Goal: Communication & Community: Answer question/provide support

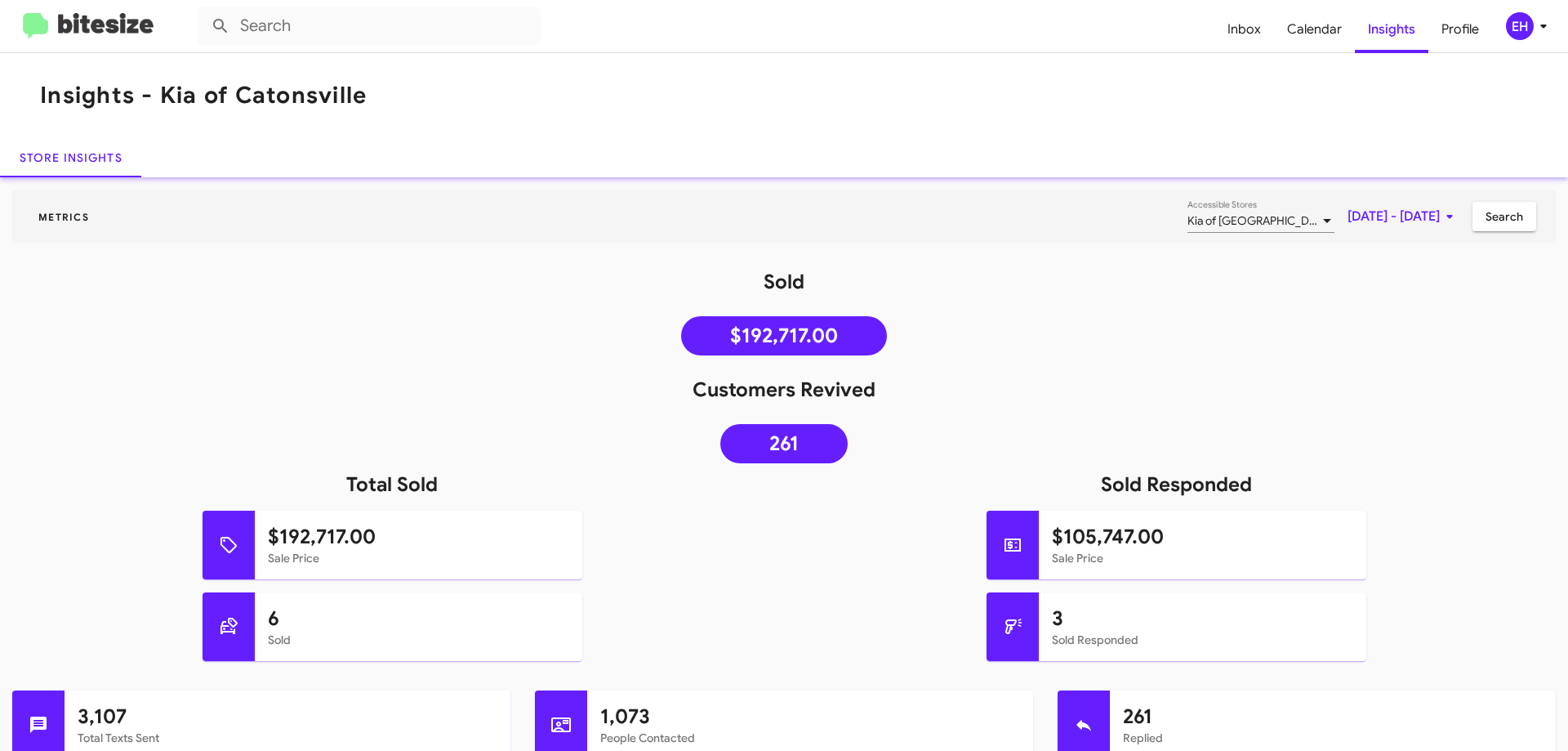
click at [90, 21] on img at bounding box center [87, 26] width 131 height 27
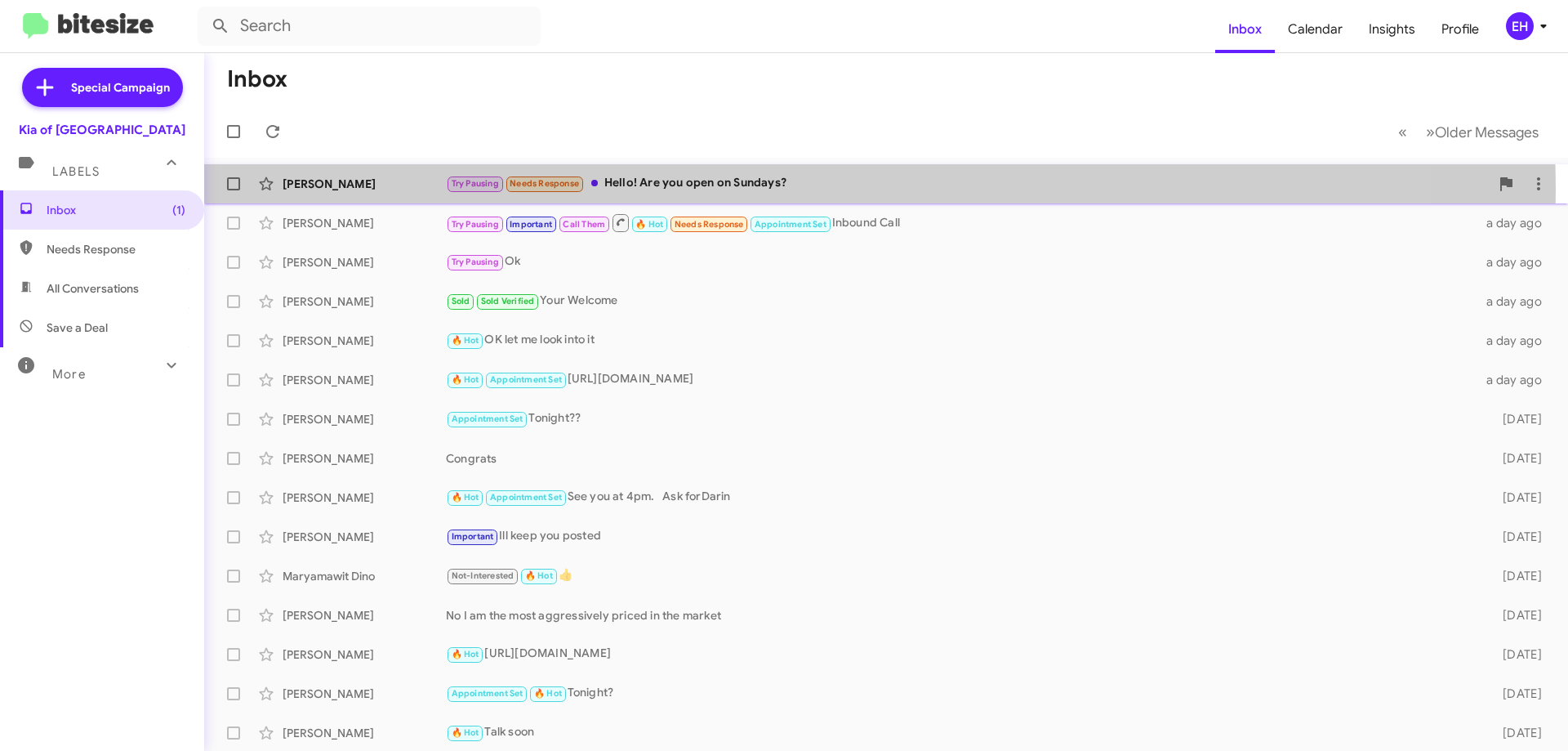
click at [663, 190] on div "Try Pausing Needs Response Hello! Are you open on Sundays?" at bounding box center [967, 184] width 1043 height 19
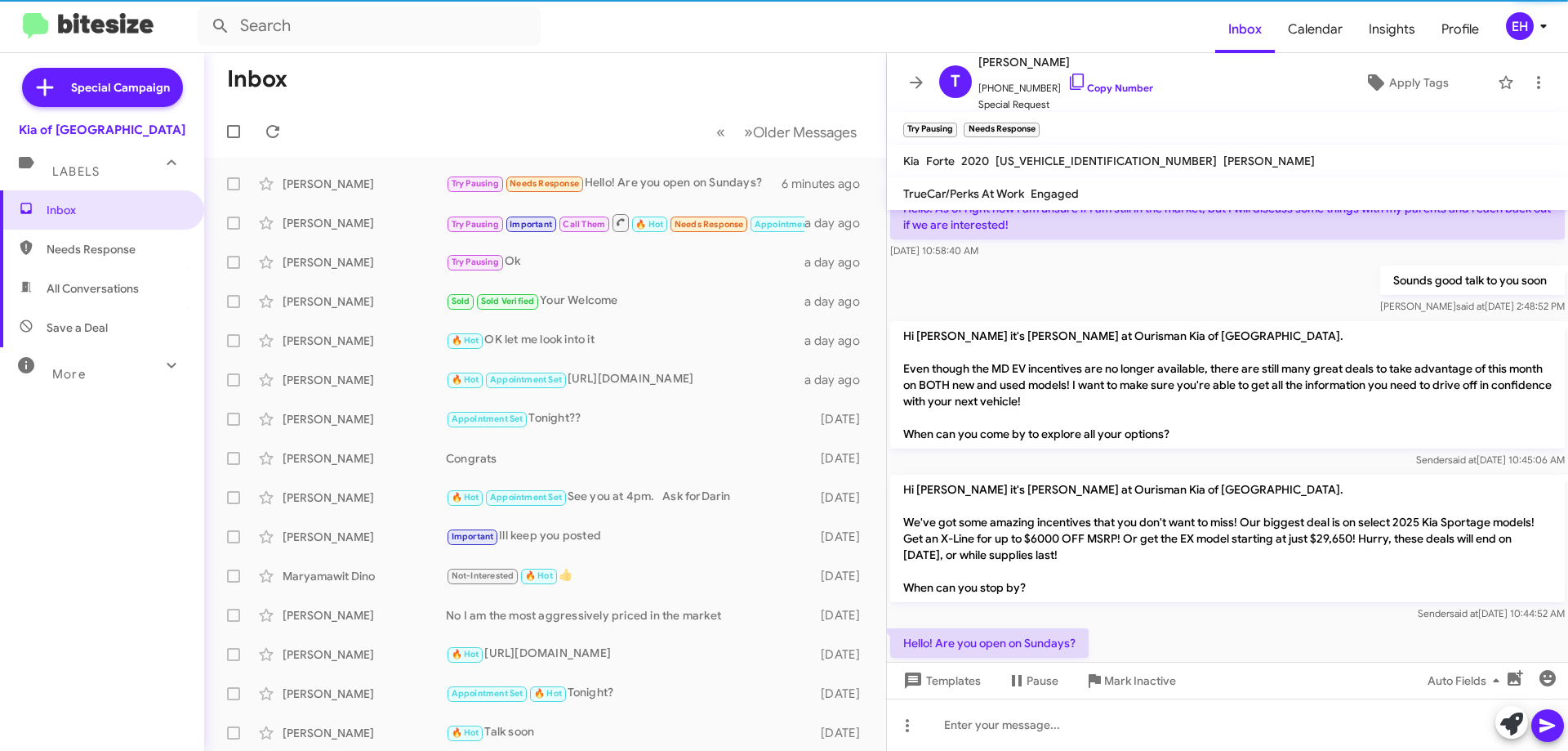
scroll to position [358, 0]
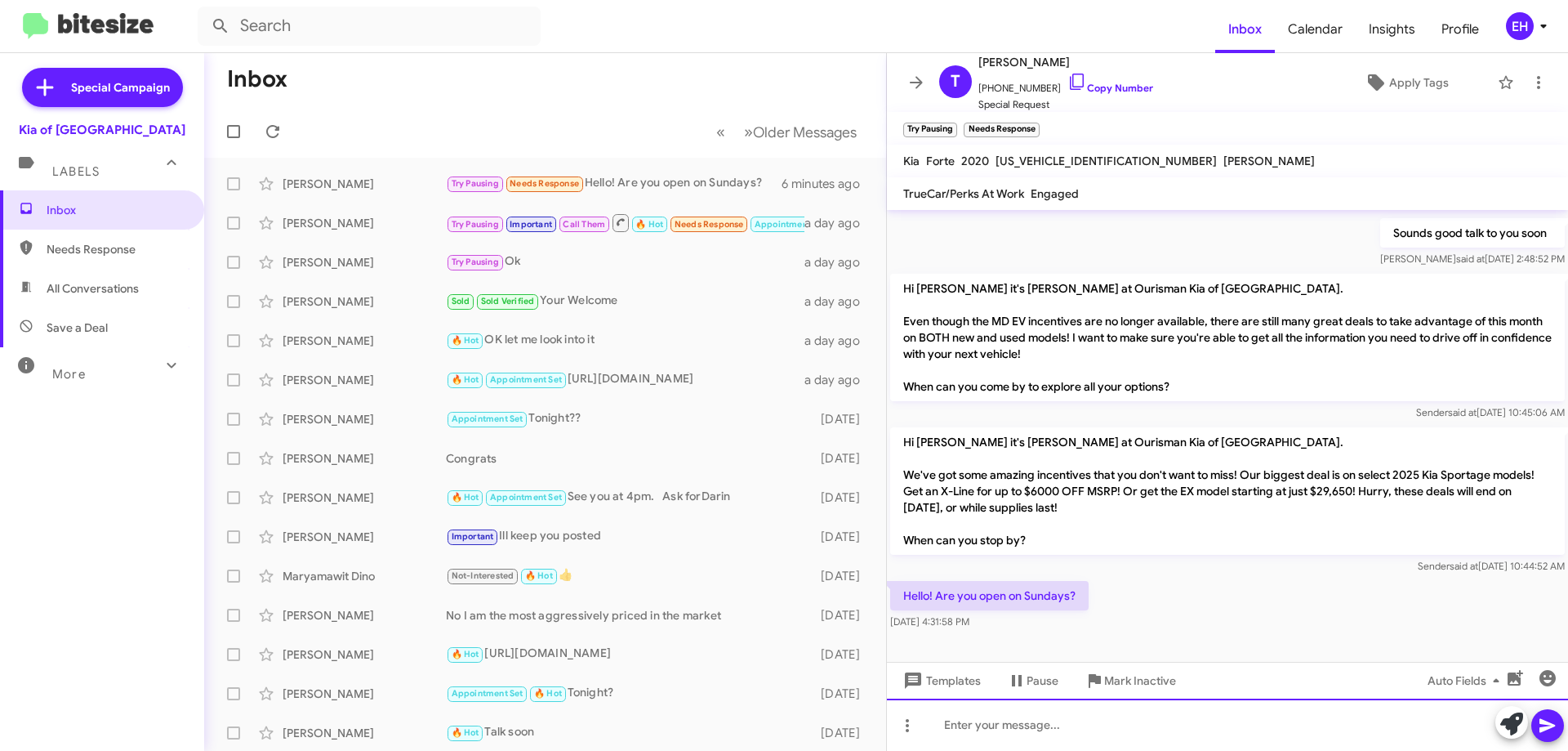
click at [1059, 739] on div at bounding box center [1227, 724] width 681 height 52
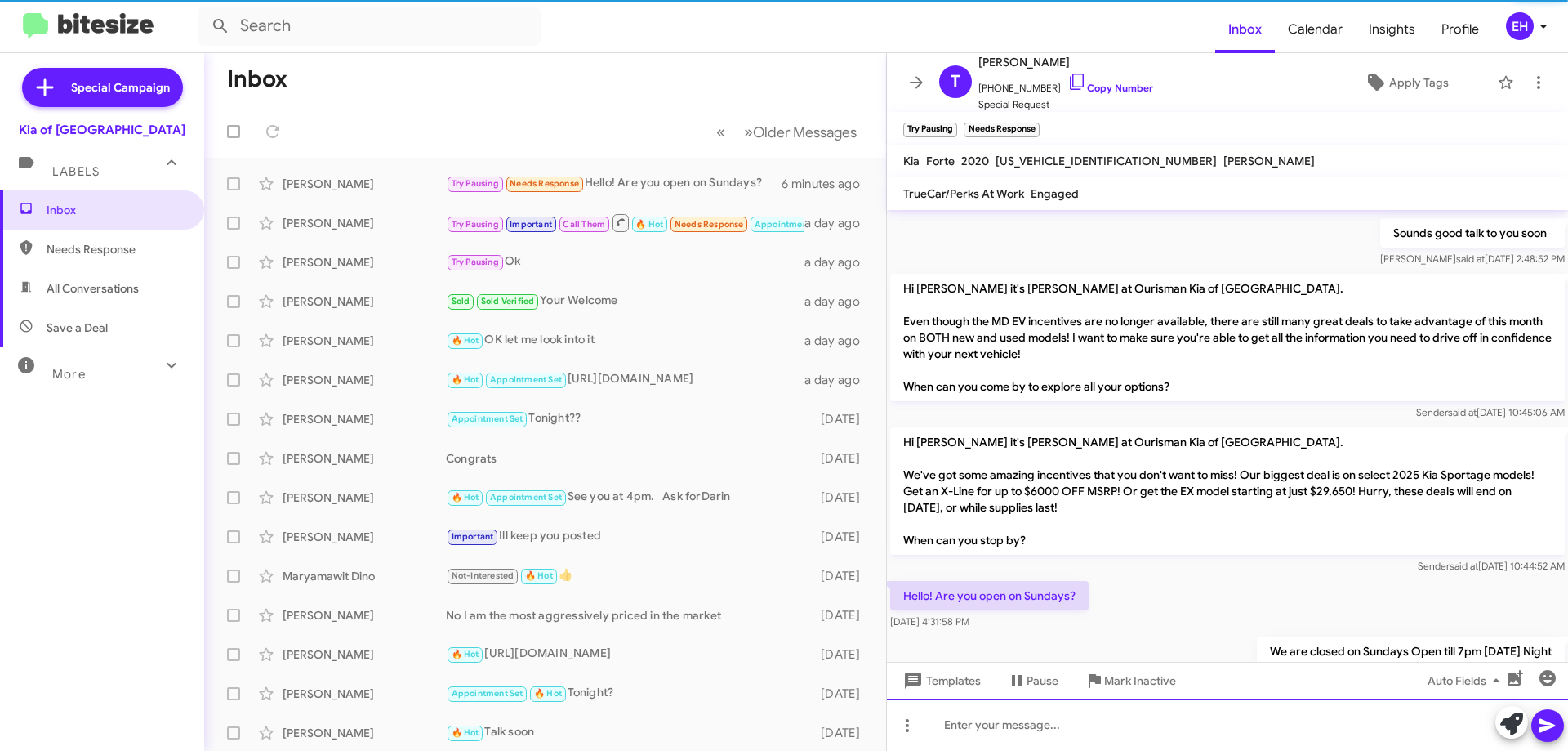
scroll to position [0, 0]
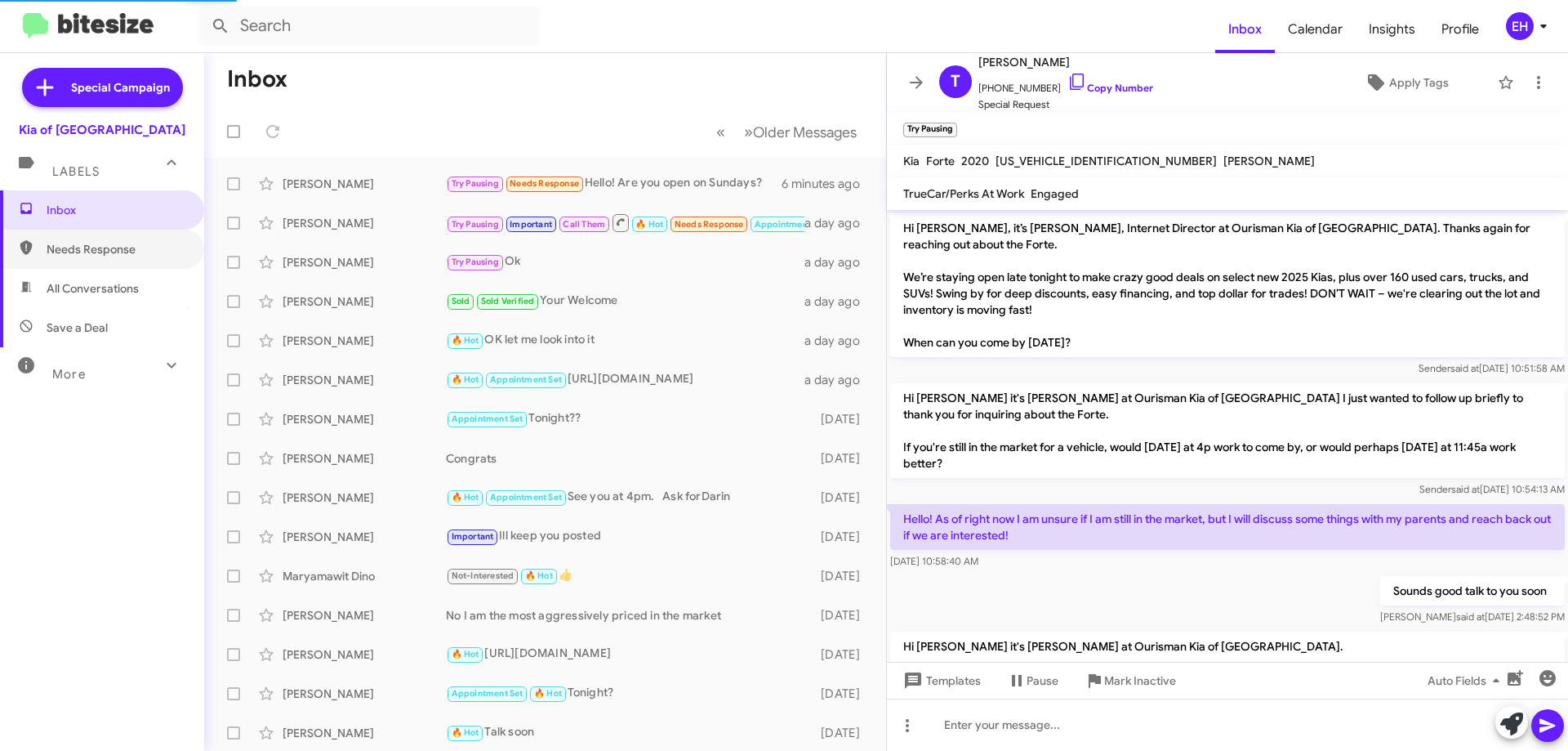
drag, startPoint x: 129, startPoint y: 253, endPoint x: 116, endPoint y: 272, distance: 23.0
click at [129, 252] on span "Needs Response" at bounding box center [116, 249] width 139 height 16
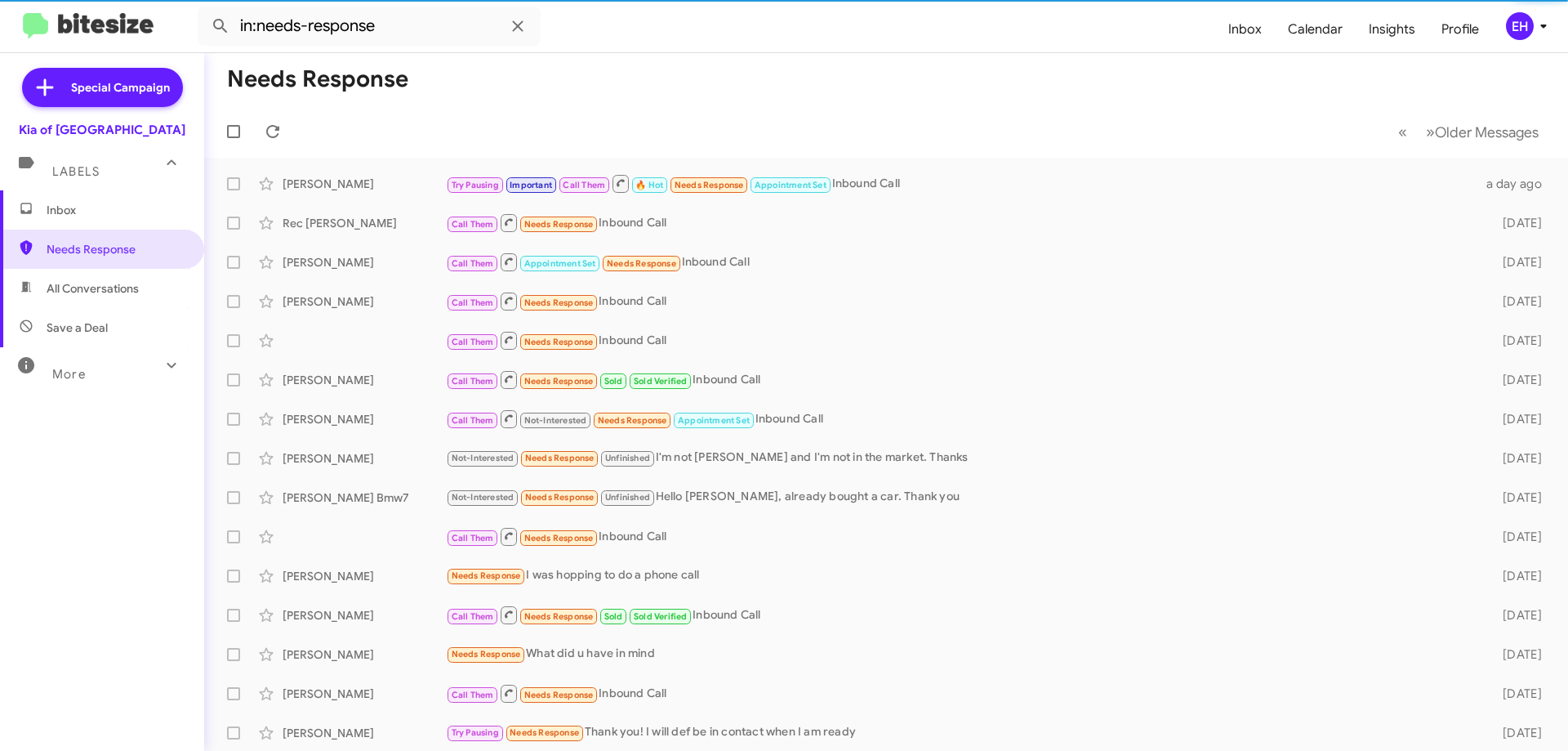
click at [112, 298] on span "All Conversations" at bounding box center [102, 288] width 204 height 39
type input "in:all-conversations"
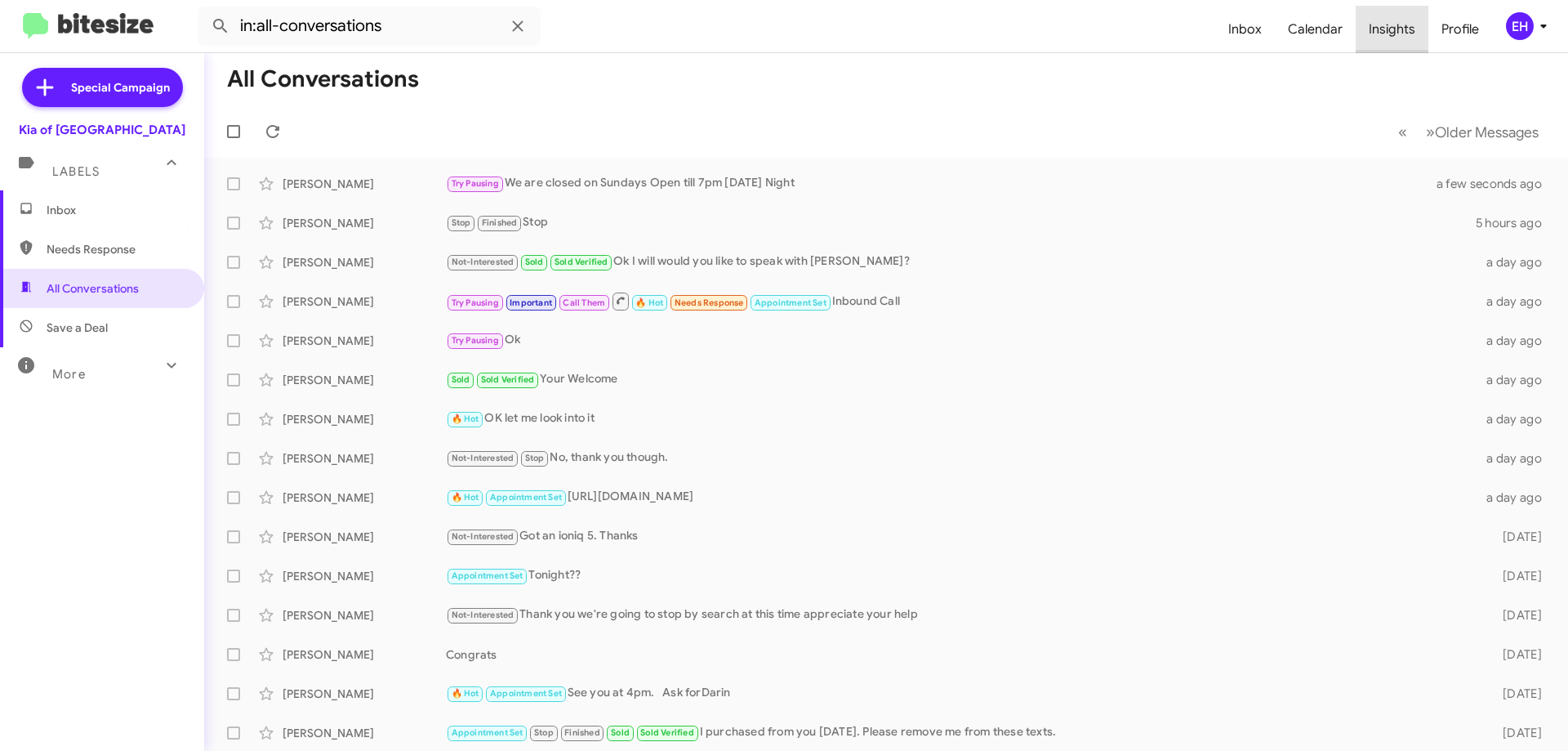
click at [1396, 30] on span "Insights" at bounding box center [1392, 29] width 73 height 48
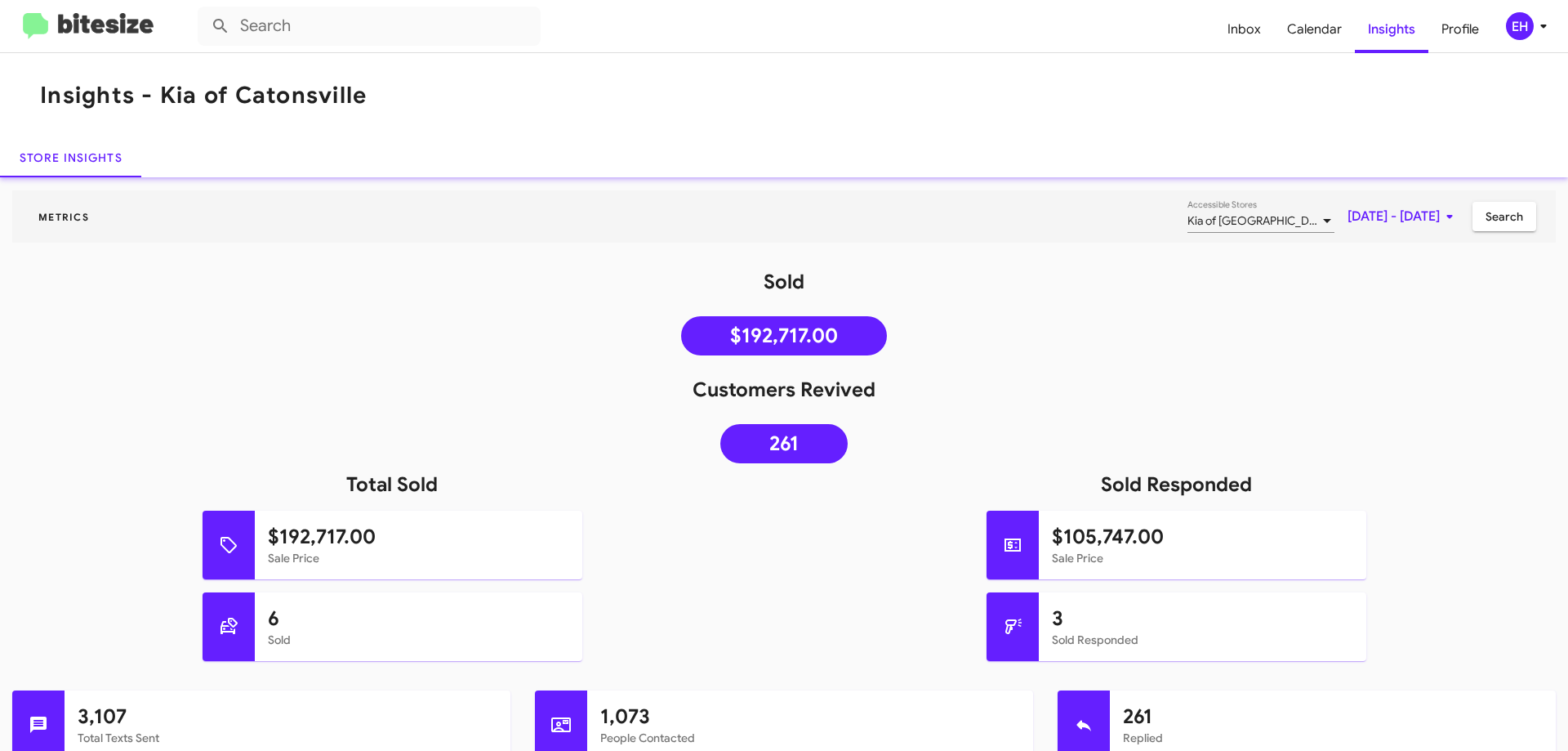
click at [59, 36] on img at bounding box center [87, 26] width 131 height 27
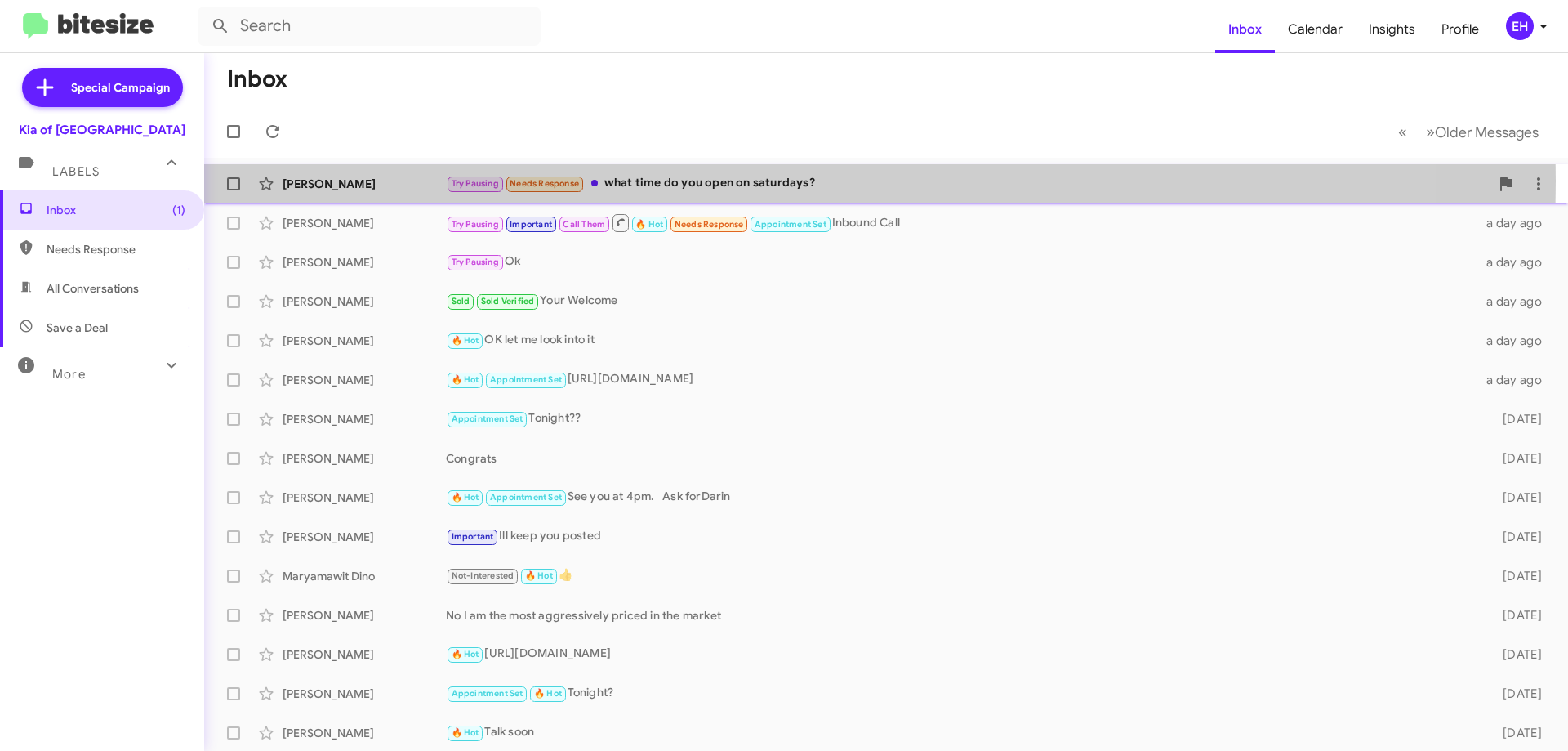
click at [666, 180] on div "Try Pausing Needs Response what time do you open on saturdays?" at bounding box center [967, 184] width 1043 height 19
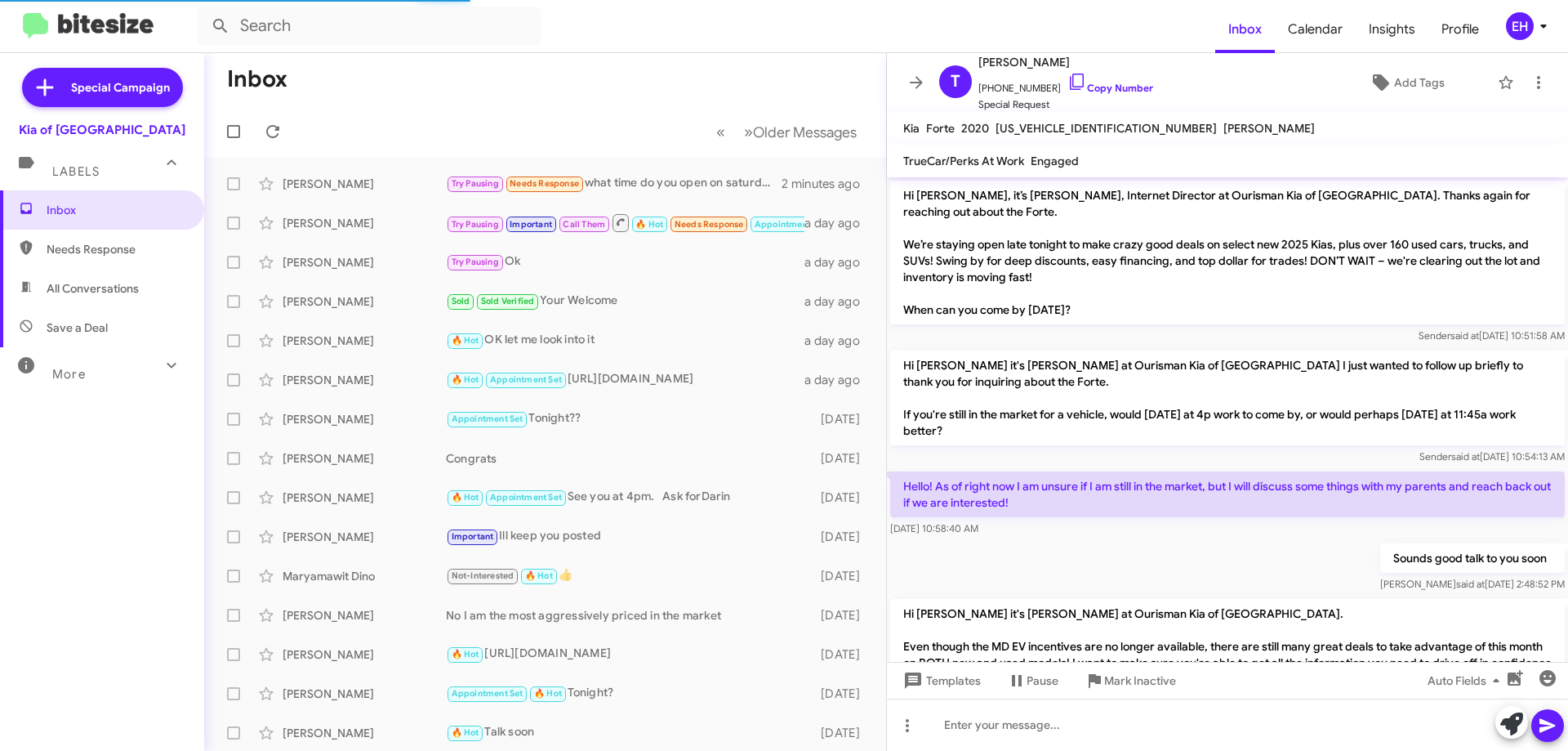
scroll to position [438, 0]
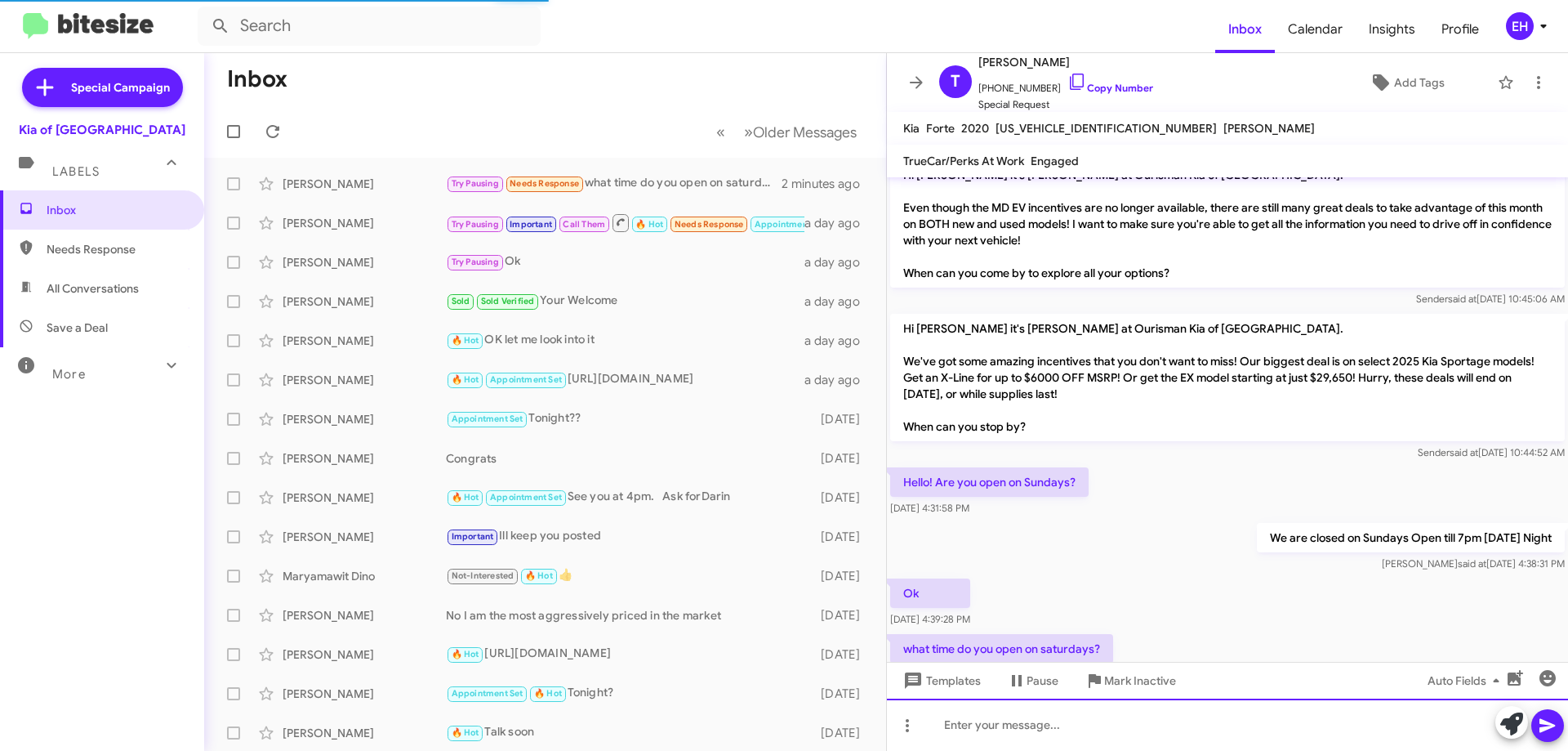
click at [1039, 711] on div at bounding box center [1227, 724] width 681 height 52
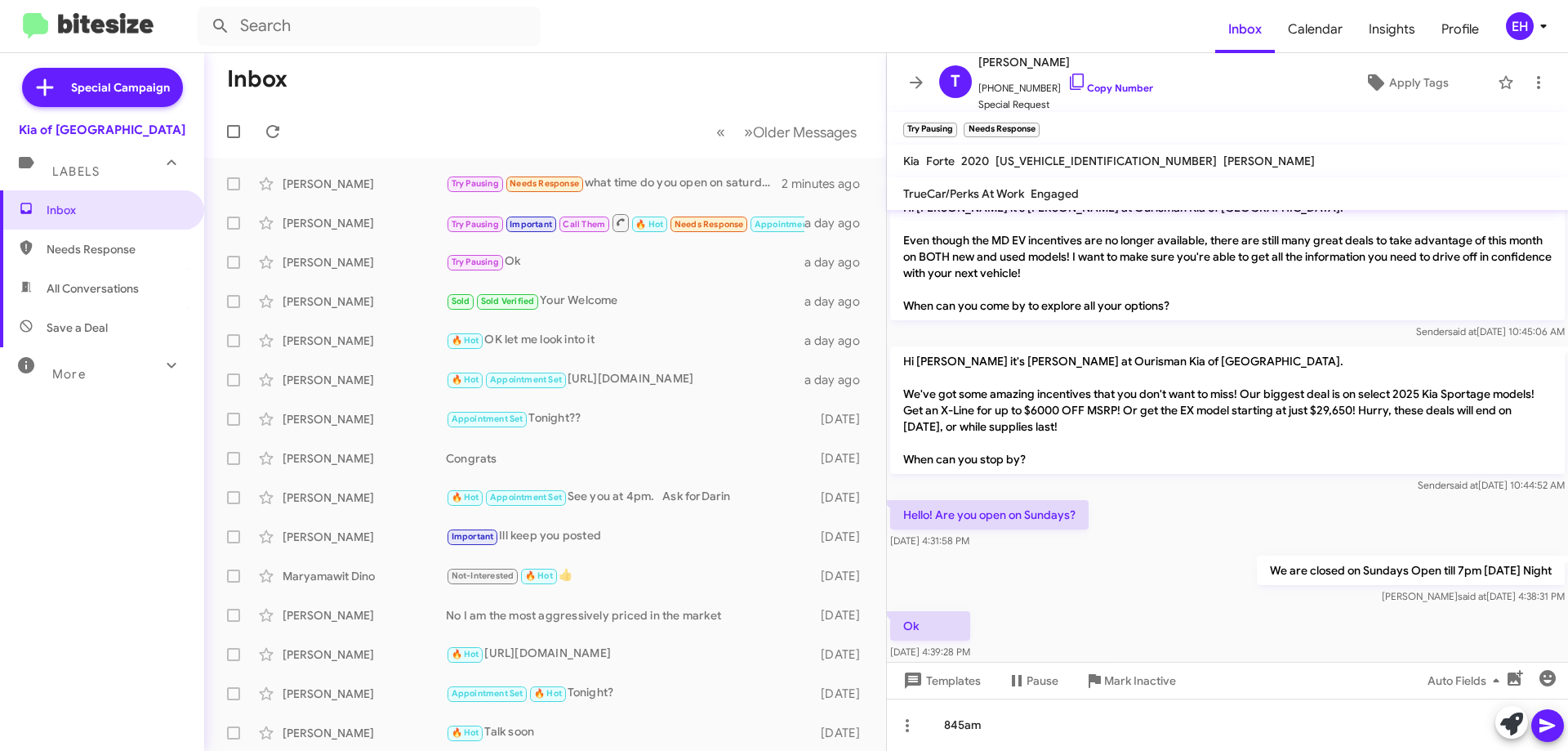
click at [1546, 728] on icon at bounding box center [1547, 726] width 16 height 14
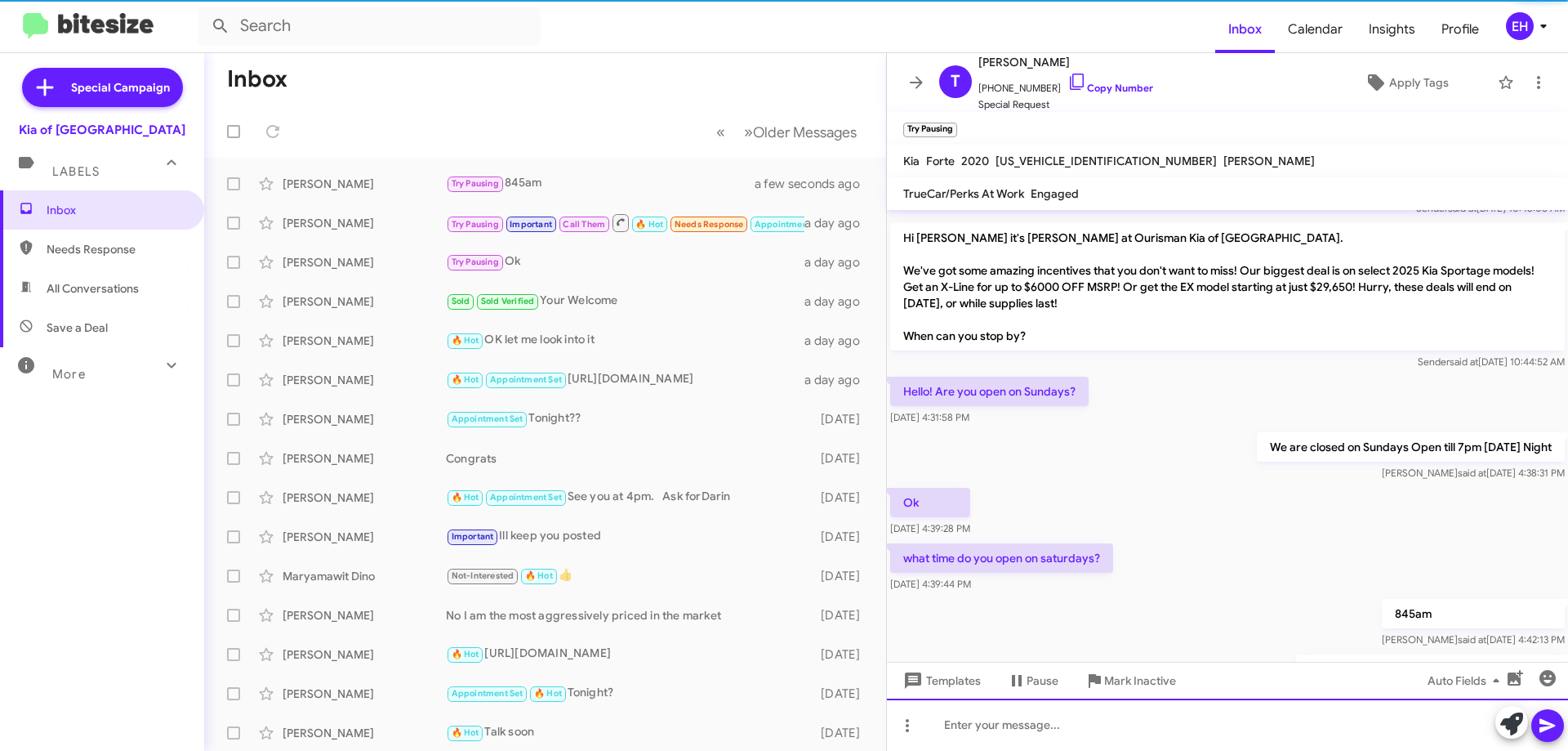
scroll to position [656, 0]
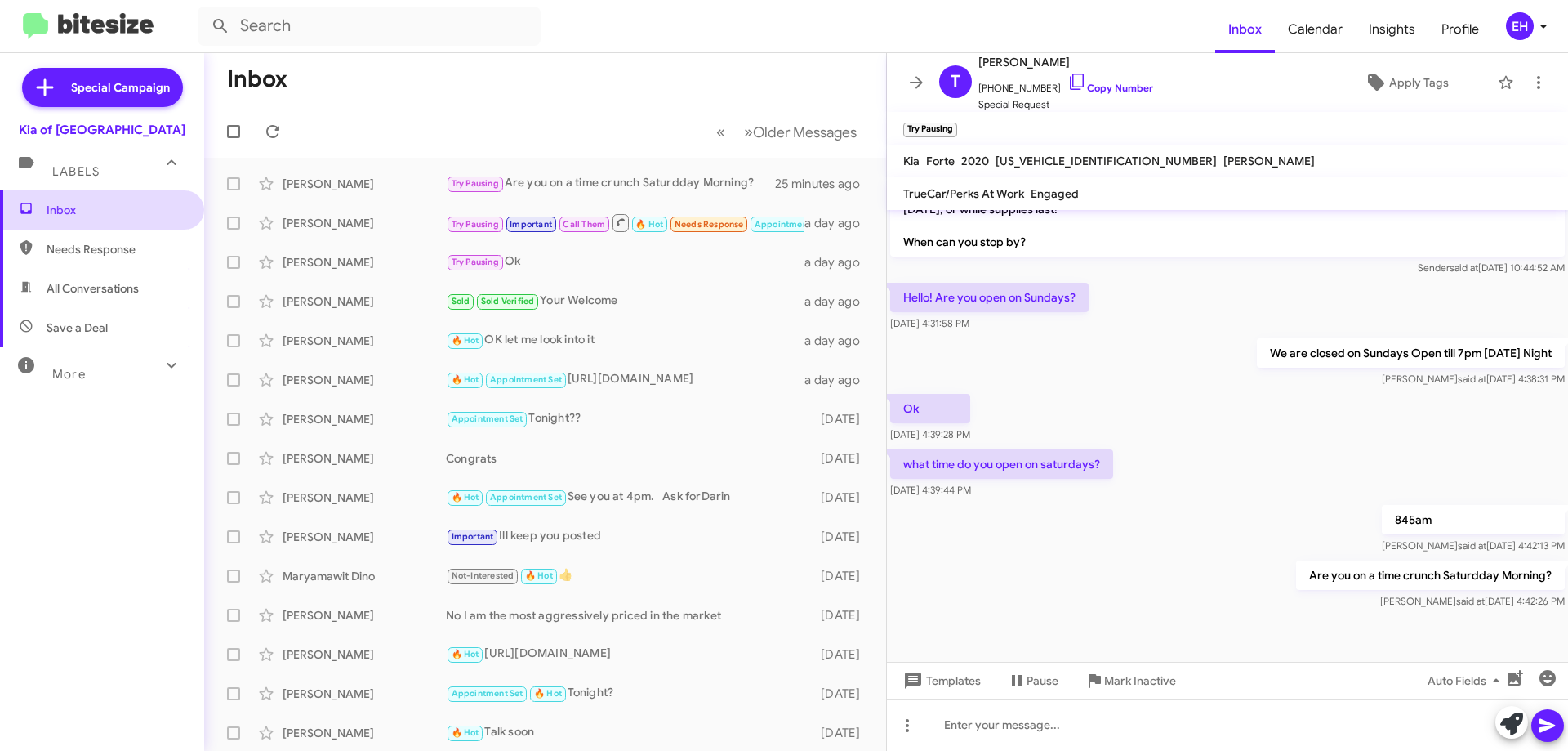
click at [107, 199] on span "Inbox" at bounding box center [102, 210] width 204 height 39
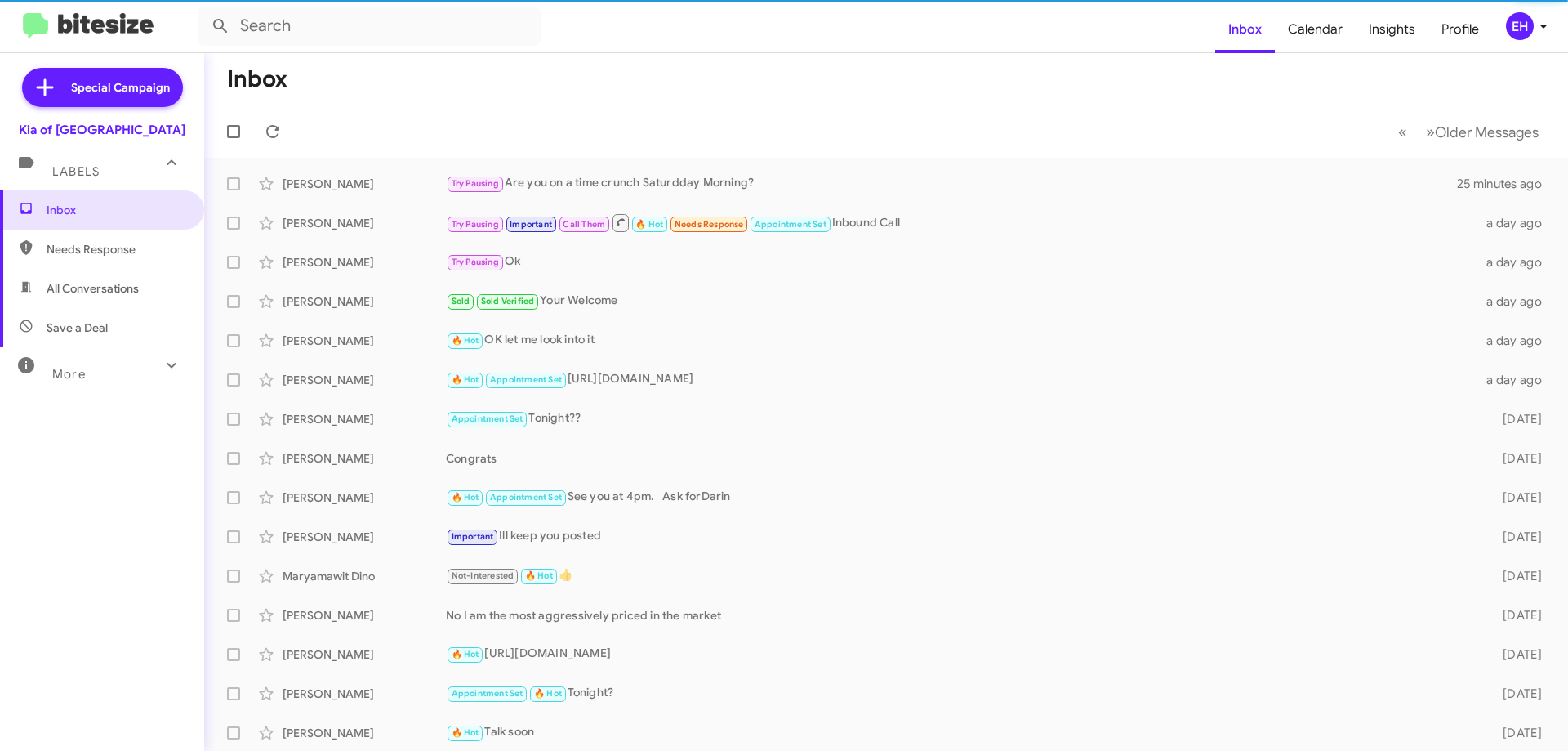
click at [111, 164] on div "Labels" at bounding box center [86, 165] width 145 height 30
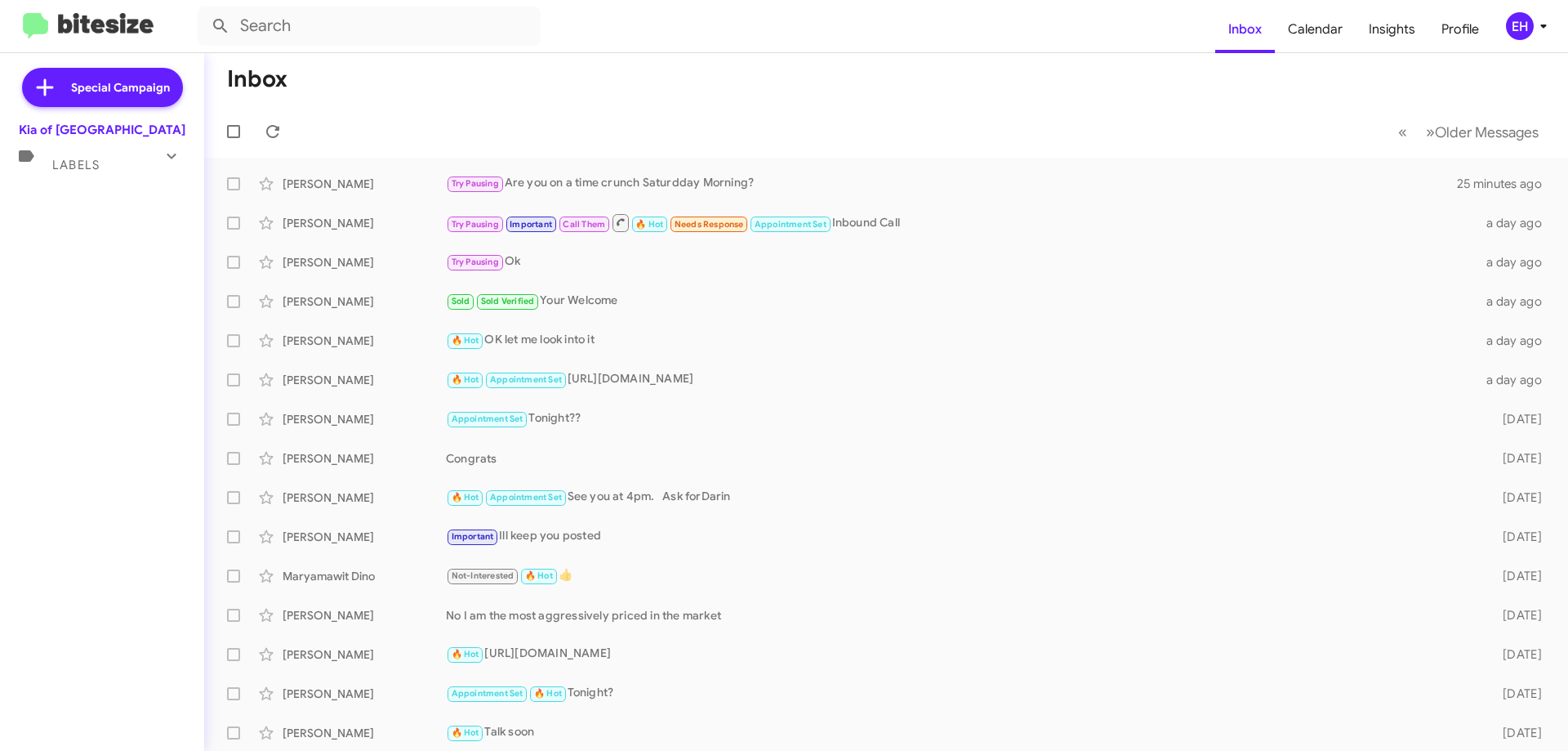
click at [95, 164] on span "Labels" at bounding box center [75, 165] width 48 height 15
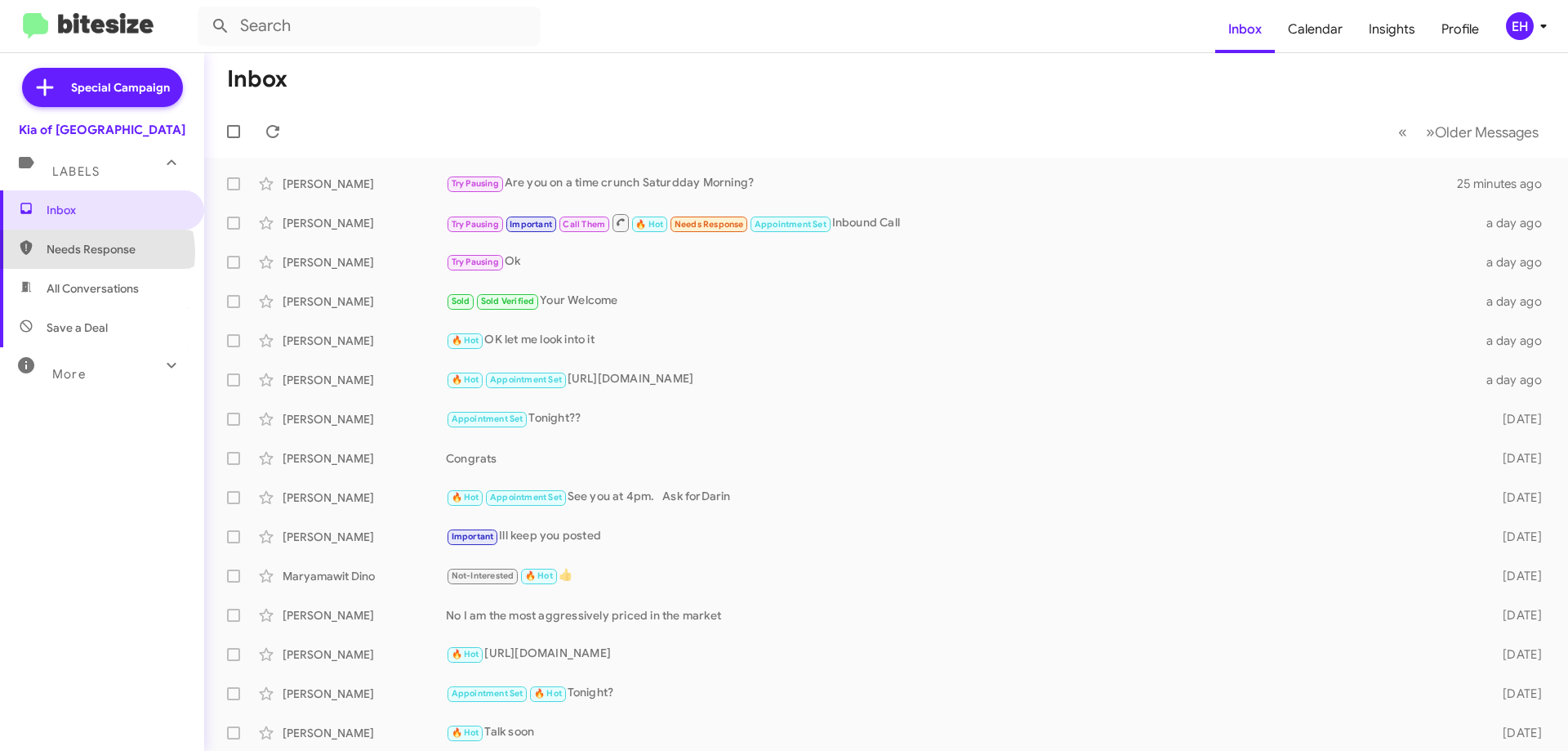
click at [96, 252] on span "Needs Response" at bounding box center [116, 249] width 139 height 16
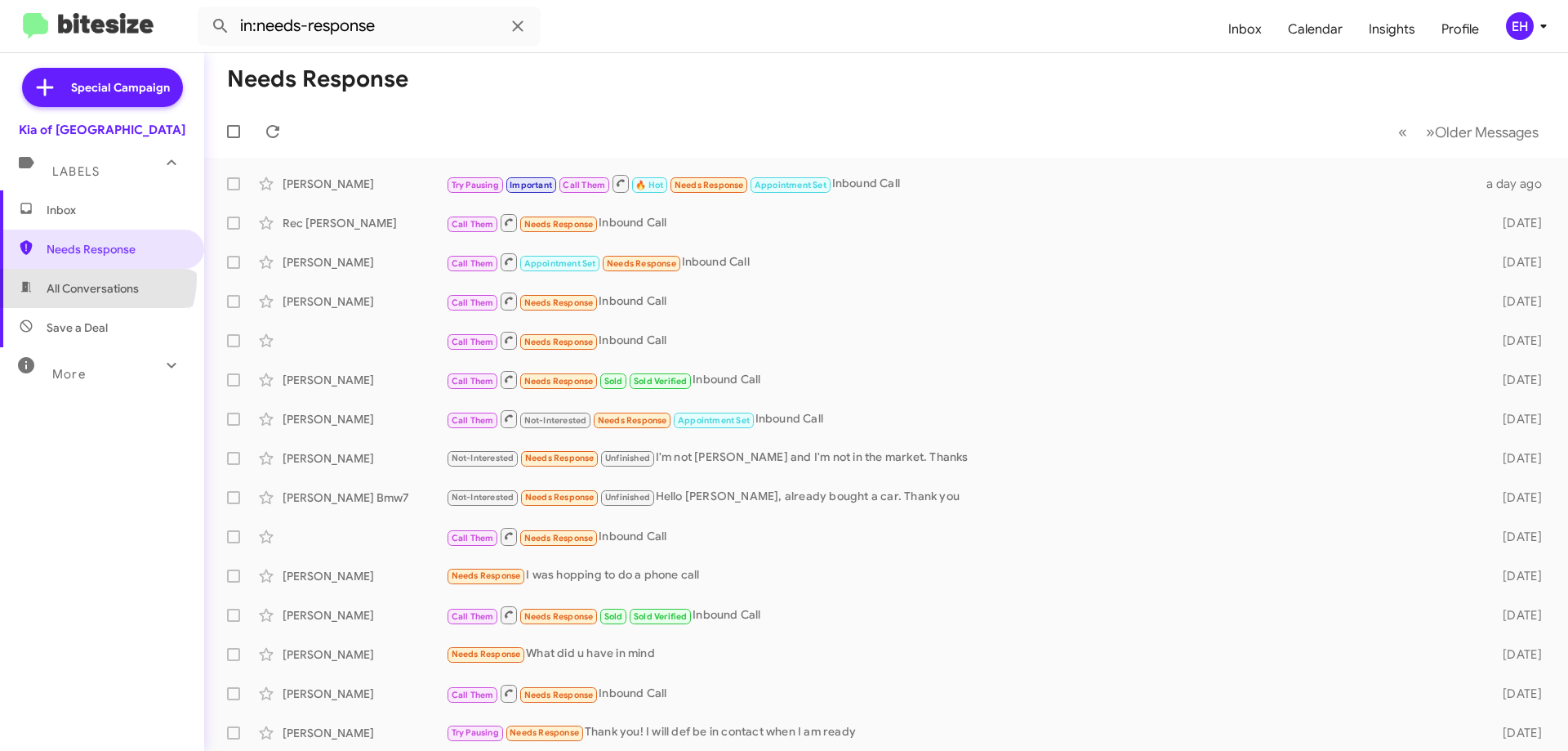
click at [94, 278] on span "All Conversations" at bounding box center [102, 288] width 204 height 39
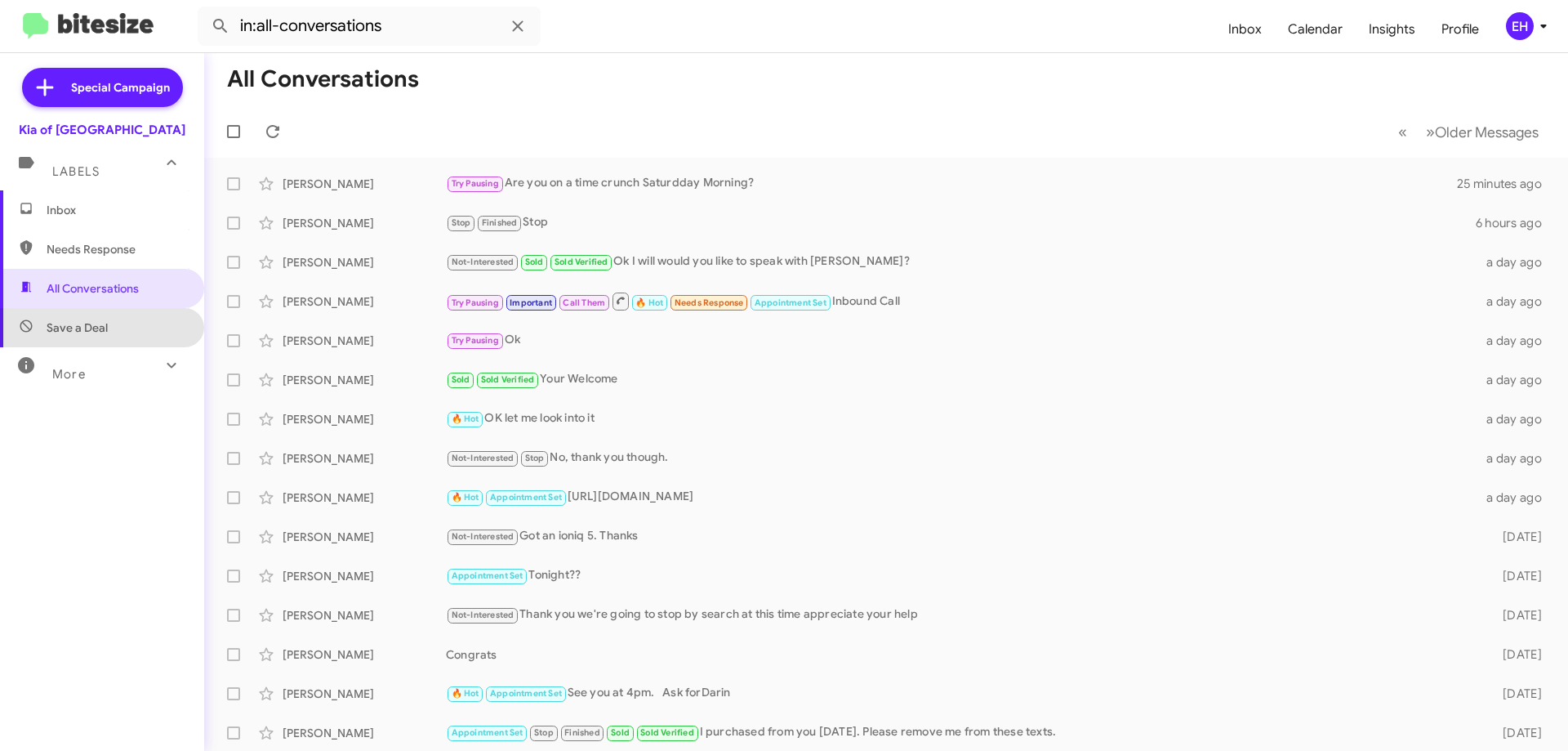
click at [104, 326] on span "Save a Deal" at bounding box center [77, 327] width 61 height 16
type input "in:not-interested"
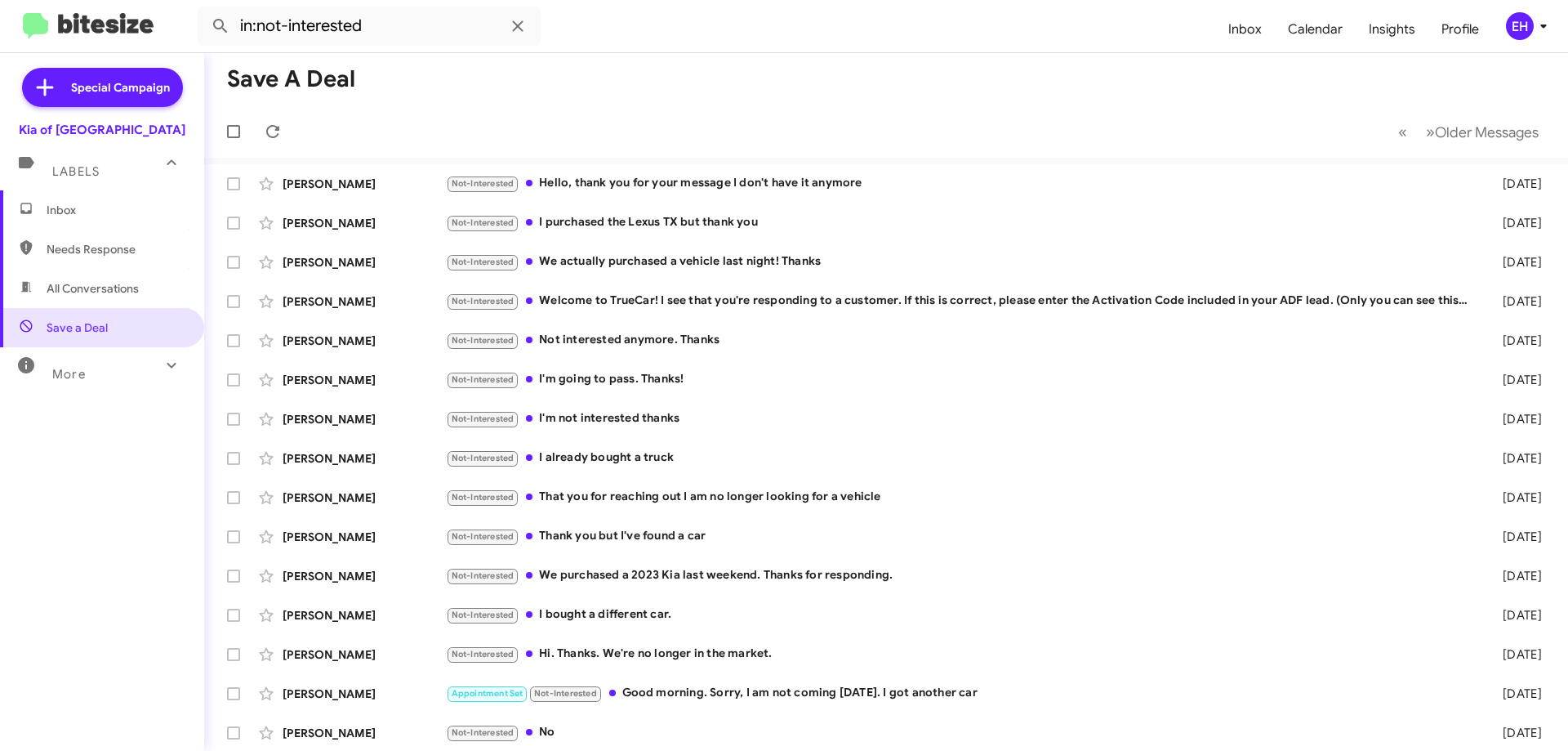
click at [93, 206] on span "Inbox" at bounding box center [116, 210] width 139 height 16
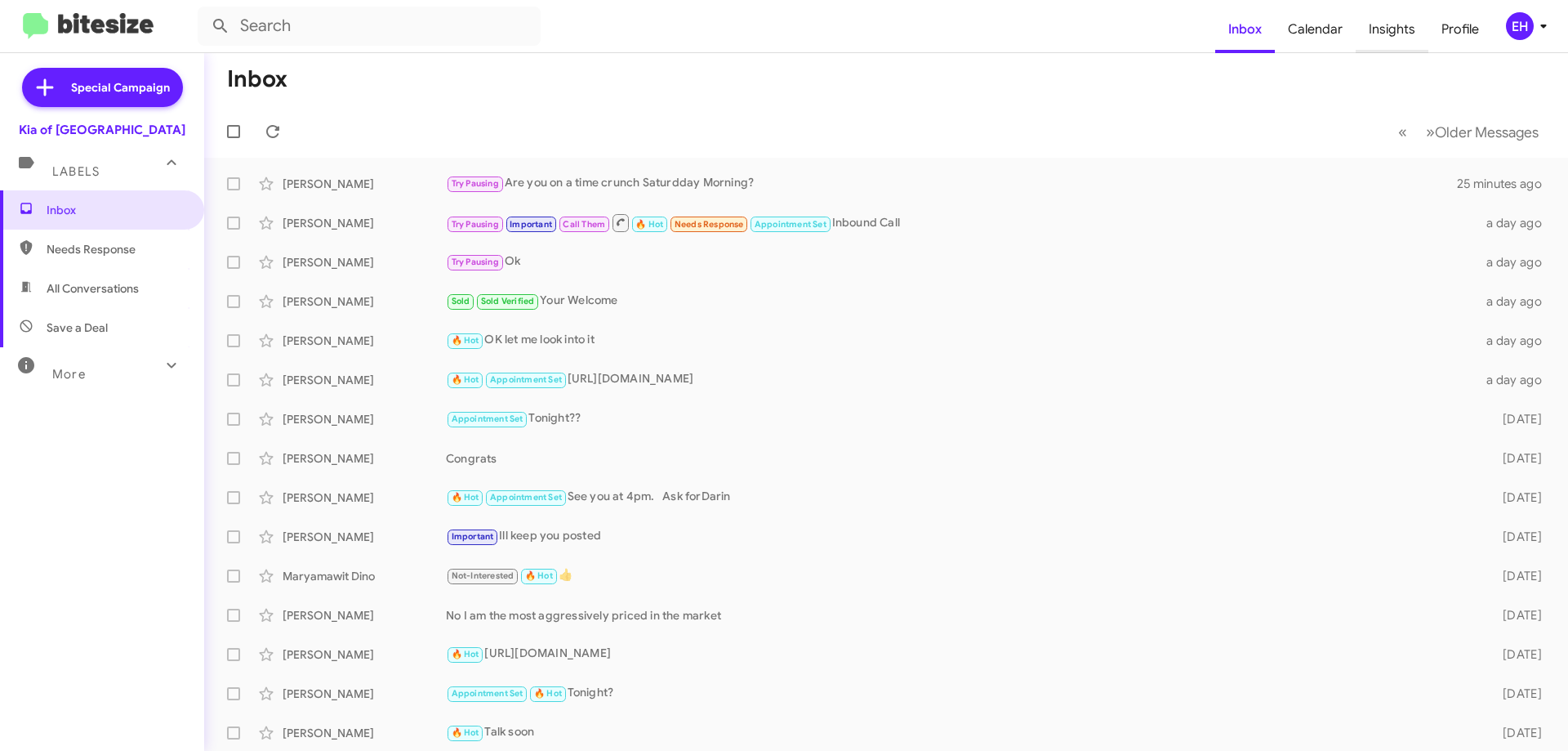
click at [1372, 27] on span "Insights" at bounding box center [1392, 29] width 73 height 48
